Goal: Task Accomplishment & Management: Complete application form

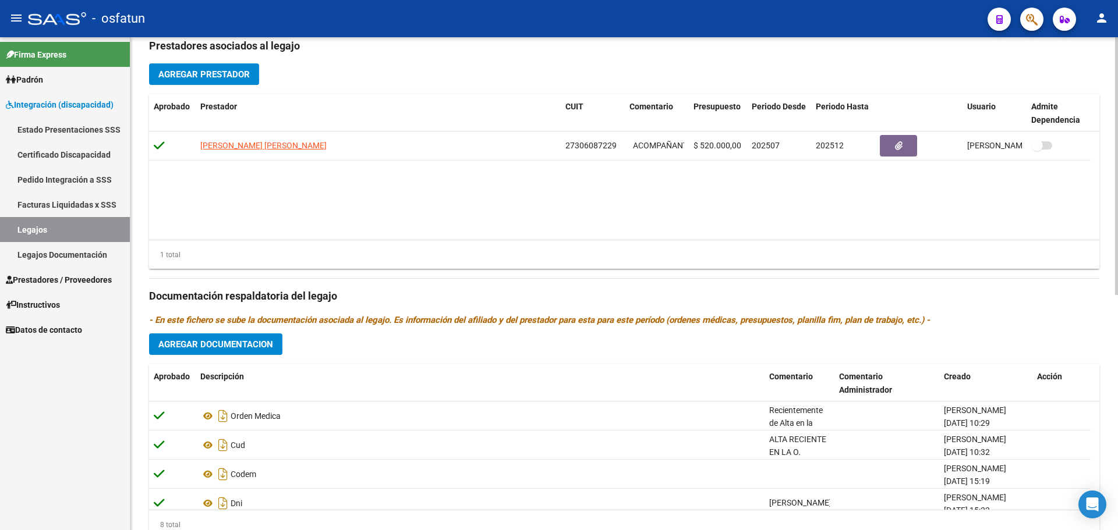
scroll to position [274, 0]
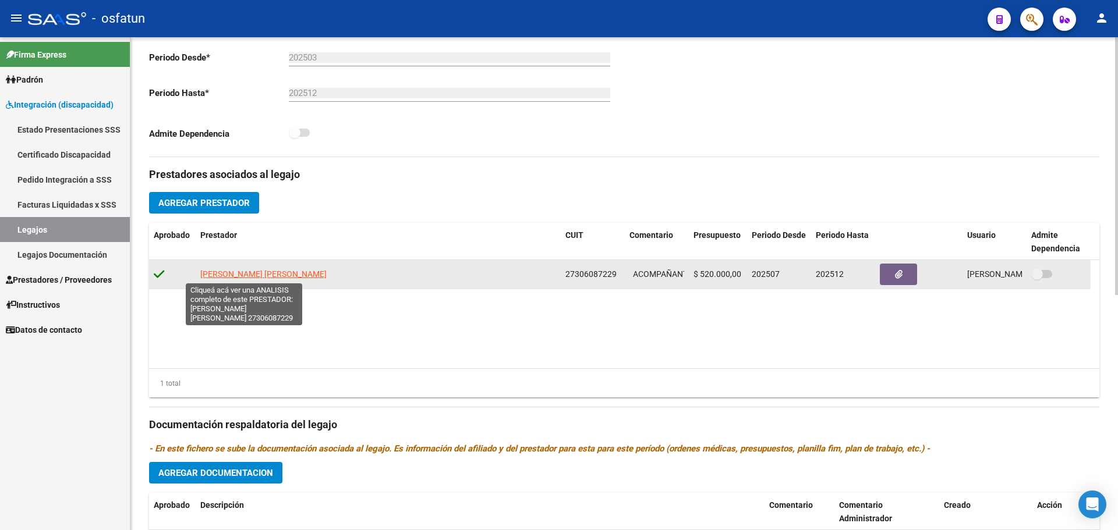
click at [237, 278] on span "[PERSON_NAME] [PERSON_NAME]" at bounding box center [263, 274] width 126 height 9
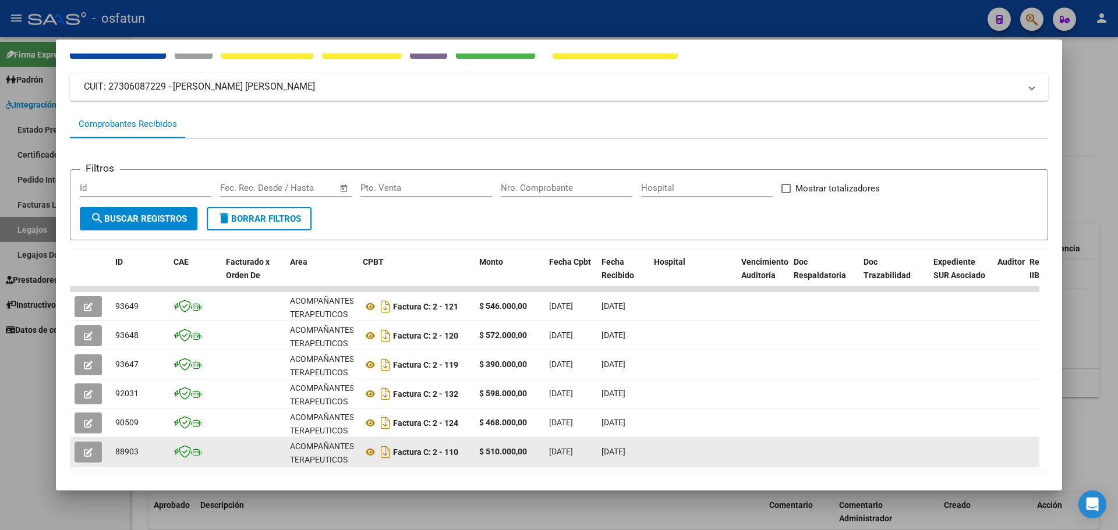
scroll to position [112, 0]
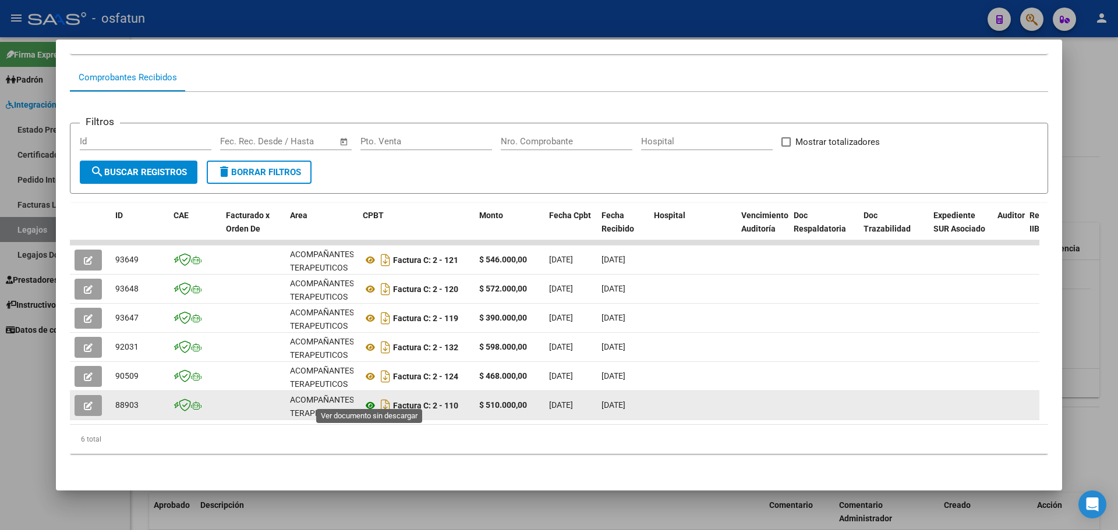
click at [370, 399] on icon at bounding box center [370, 406] width 15 height 14
click at [83, 401] on button "button" at bounding box center [88, 405] width 27 height 21
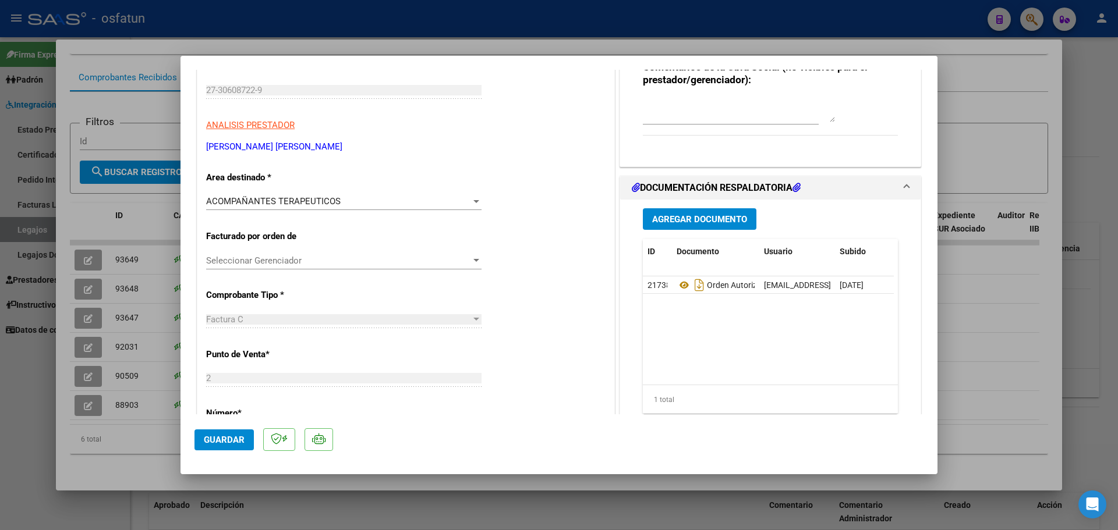
scroll to position [144, 0]
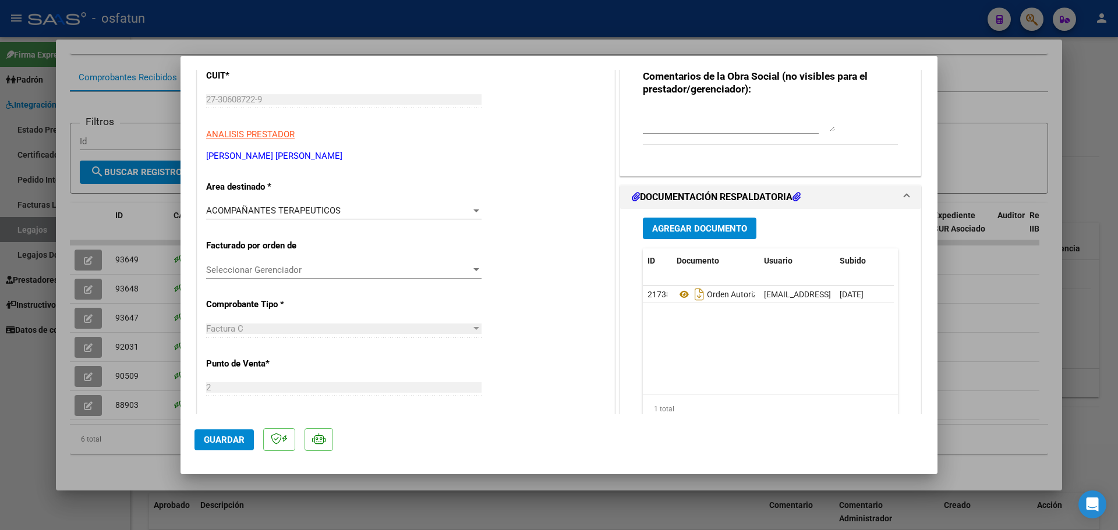
click at [980, 132] on div at bounding box center [559, 265] width 1118 height 530
type input "$ 0,00"
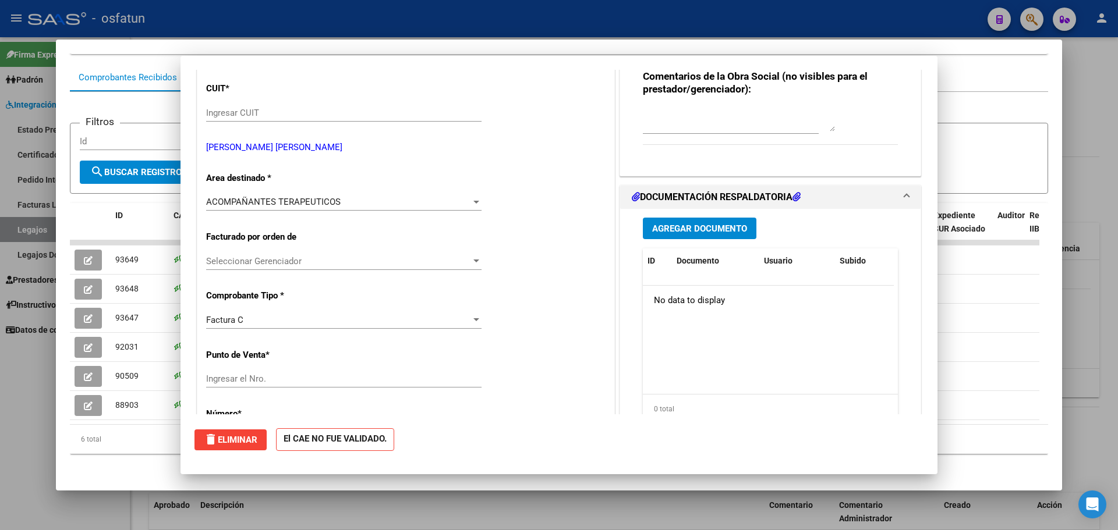
scroll to position [0, 0]
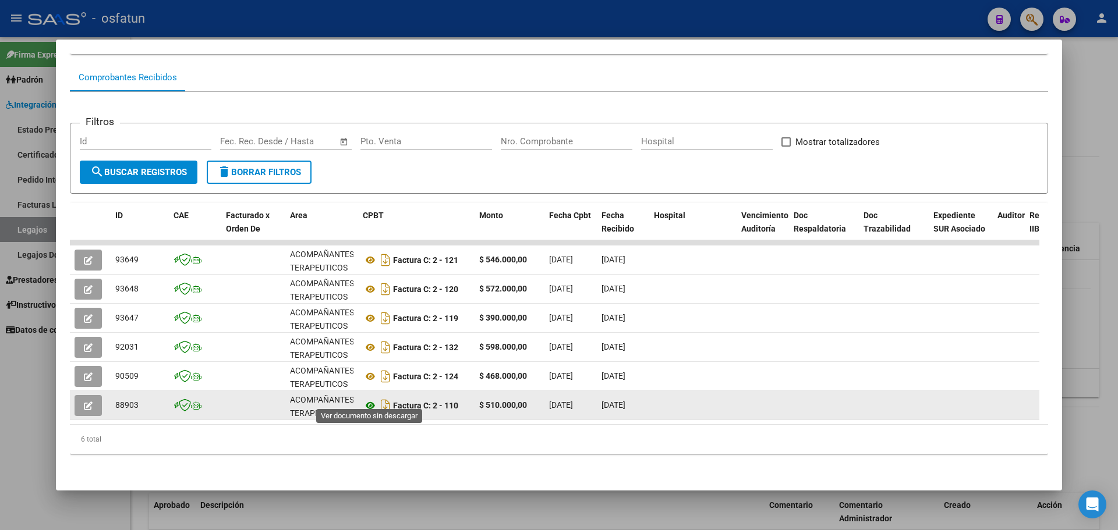
click at [370, 399] on icon at bounding box center [370, 406] width 15 height 14
click at [94, 401] on button "button" at bounding box center [88, 405] width 27 height 21
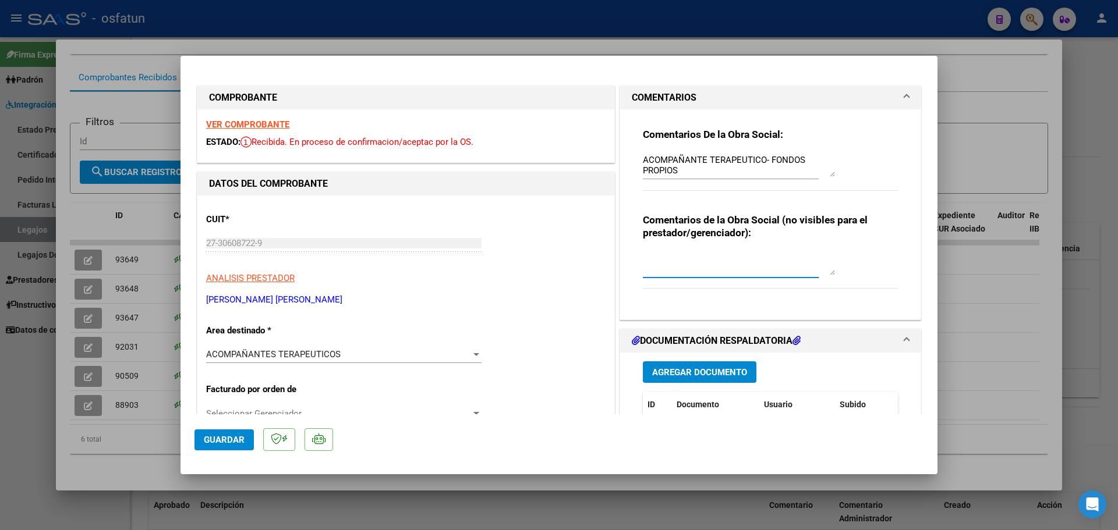
click at [717, 274] on textarea at bounding box center [739, 263] width 192 height 23
type textarea "anular importe mal confecionado"
click at [214, 439] on span "Guardar" at bounding box center [224, 440] width 41 height 10
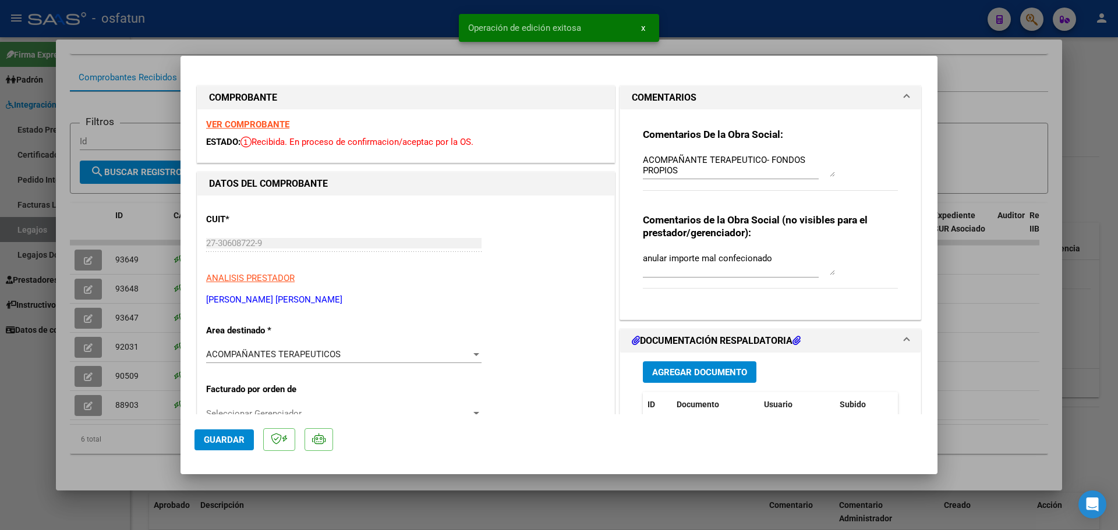
click at [973, 281] on div at bounding box center [559, 265] width 1118 height 530
type input "$ 0,00"
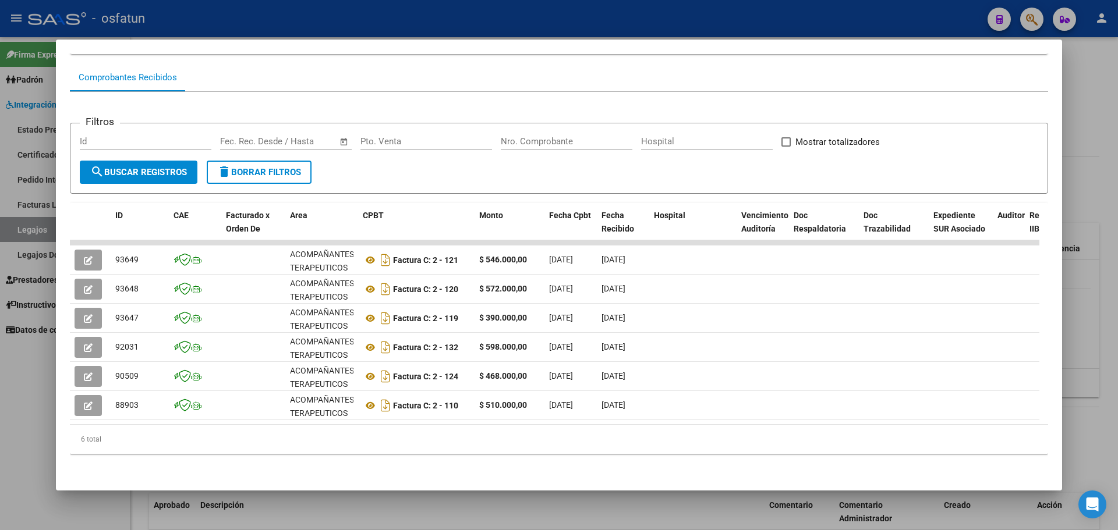
drag, startPoint x: 247, startPoint y: 60, endPoint x: 248, endPoint y: 54, distance: 6.4
click at [247, 63] on div "Comprobantes Recibidos" at bounding box center [559, 77] width 978 height 28
